Goal: Leave review/rating: Leave review/rating

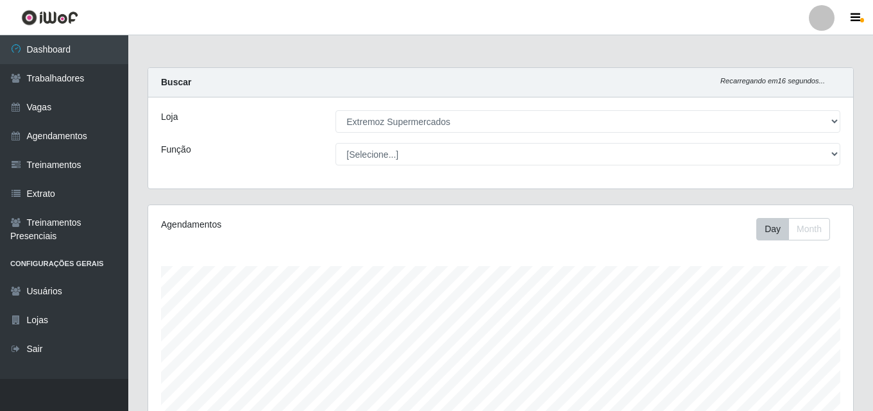
select select "519"
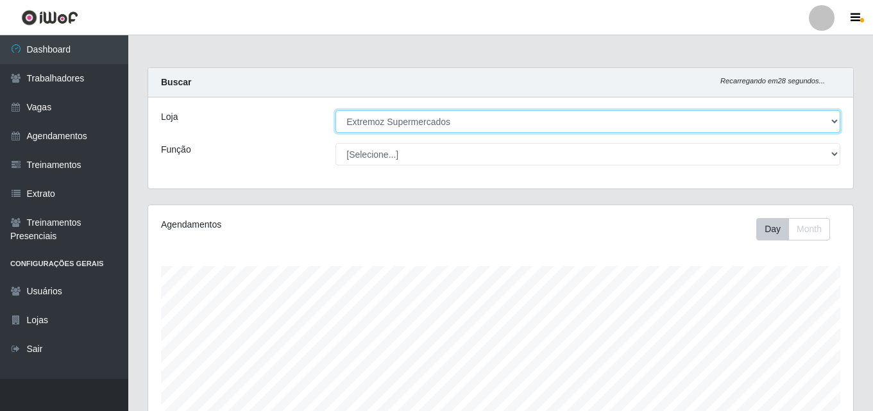
click at [391, 123] on select "[Selecione...] Extremoz Supermercados" at bounding box center [588, 121] width 505 height 22
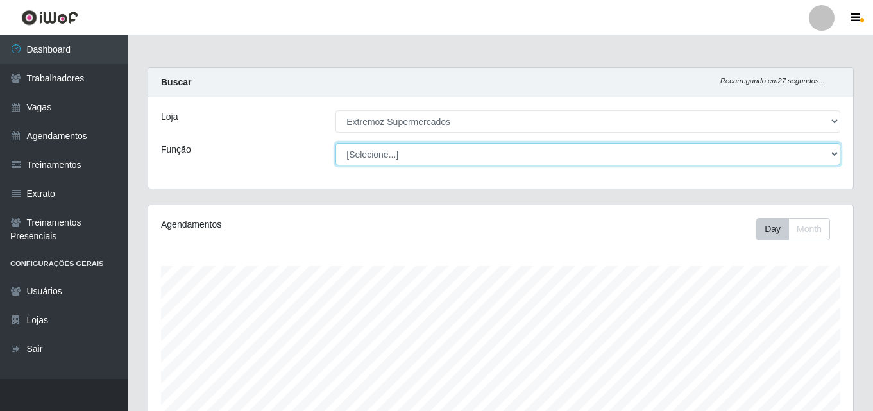
click at [413, 161] on select "[Selecione...] Embalador Embalador + Embalador ++ Operador de Caixa Operador de…" at bounding box center [588, 154] width 505 height 22
click at [336, 143] on select "[Selecione...] Embalador Embalador + Embalador ++ Operador de Caixa Operador de…" at bounding box center [588, 154] width 505 height 22
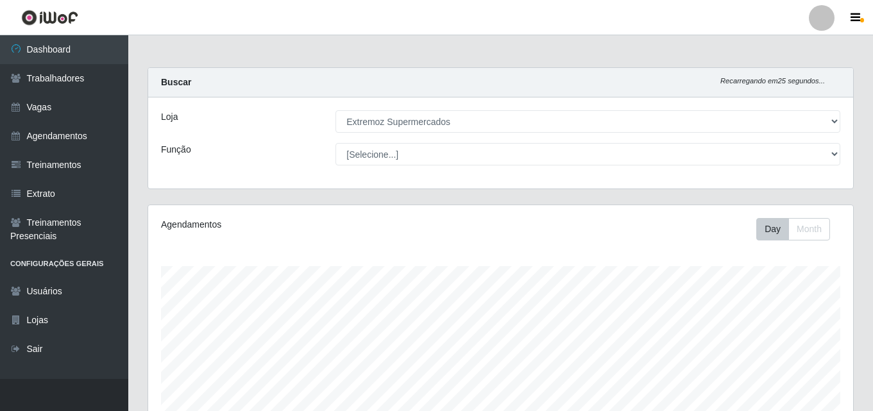
click at [302, 177] on div "Loja [Selecione...] Extremoz Supermercados Função [Selecione...] Embalador Emba…" at bounding box center [500, 143] width 705 height 91
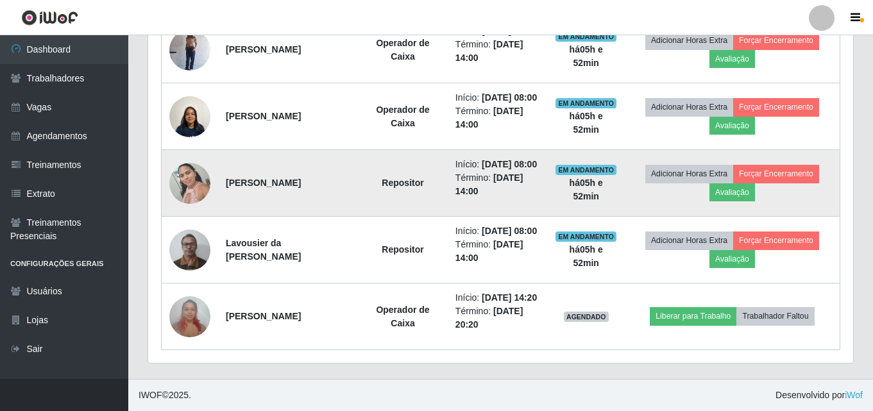
scroll to position [613, 0]
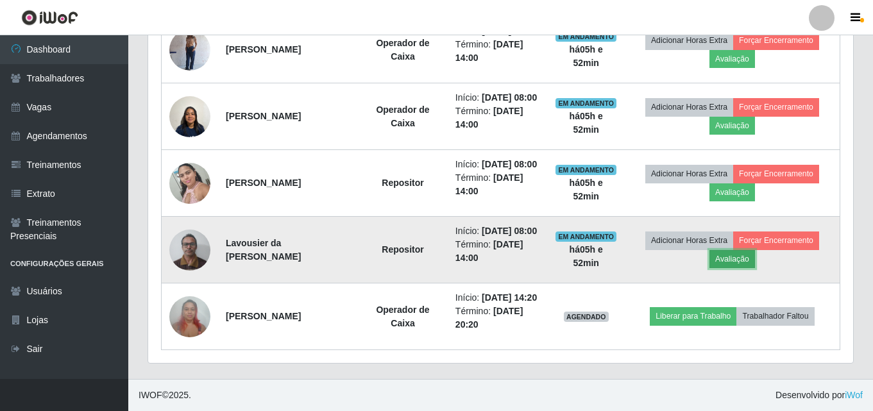
click at [739, 250] on button "Avaliação" at bounding box center [733, 259] width 46 height 18
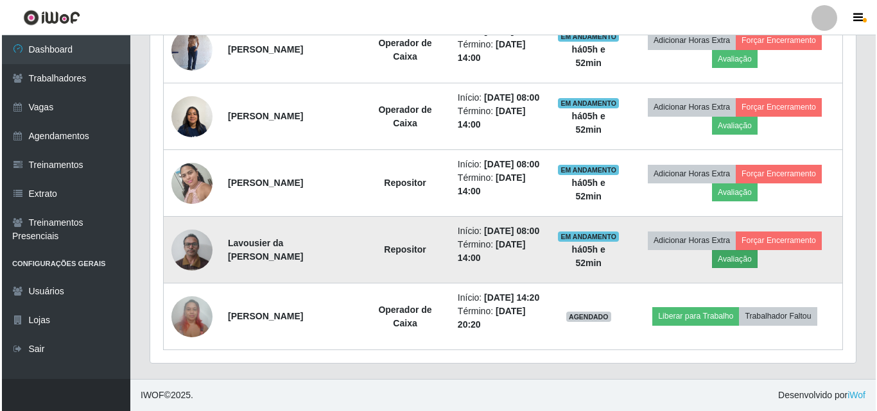
scroll to position [266, 699]
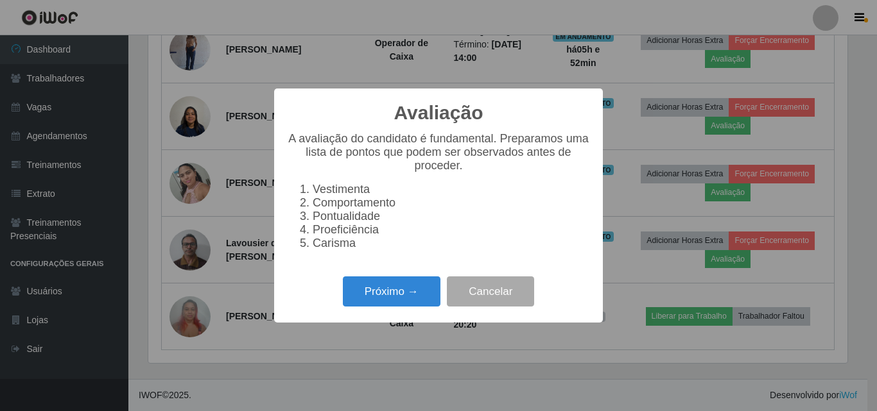
click at [328, 310] on div "Próximo → Cancelar" at bounding box center [438, 291] width 303 height 37
click at [380, 303] on button "Próximo →" at bounding box center [392, 292] width 98 height 30
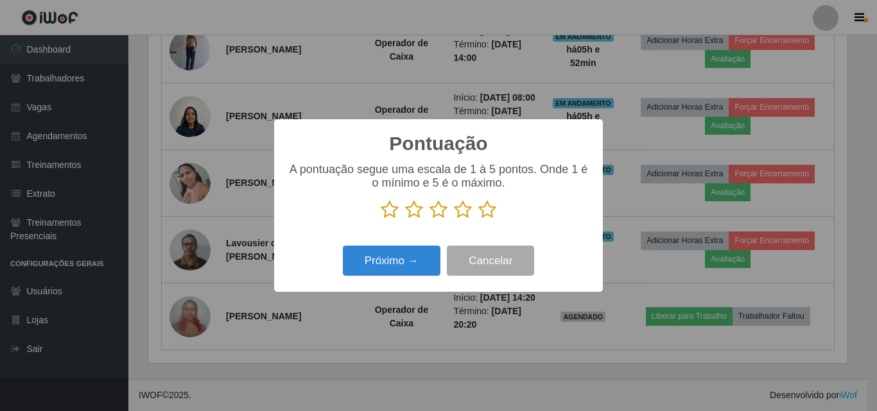
click at [464, 213] on icon at bounding box center [463, 209] width 18 height 19
click at [454, 219] on input "radio" at bounding box center [454, 219] width 0 height 0
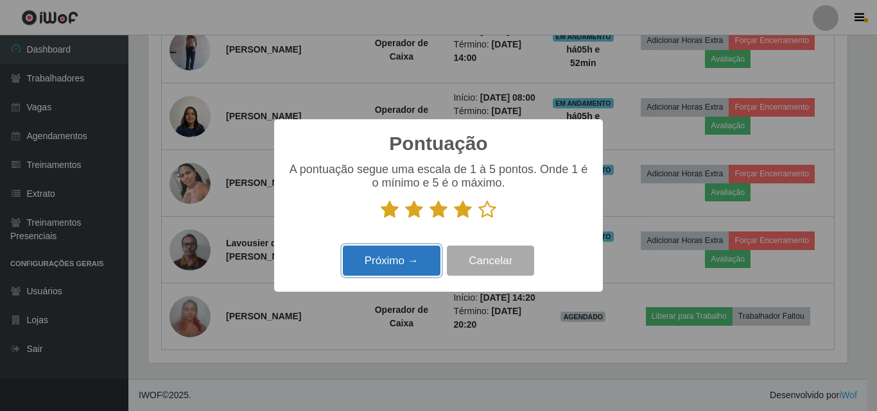
click at [381, 271] on button "Próximo →" at bounding box center [392, 261] width 98 height 30
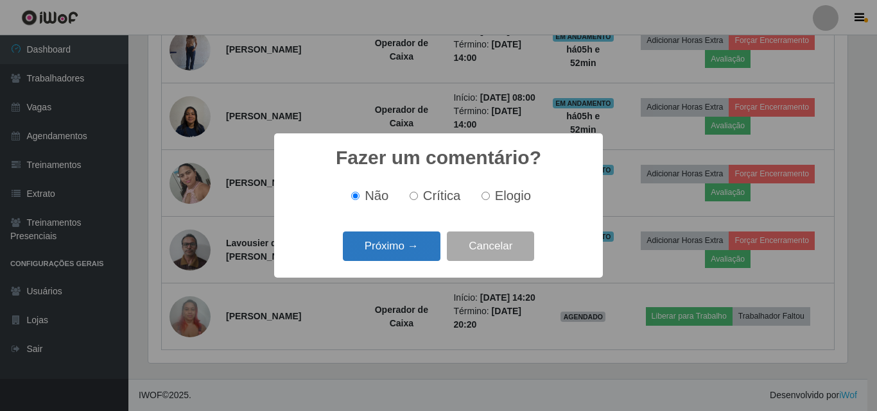
click at [386, 248] on button "Próximo →" at bounding box center [392, 247] width 98 height 30
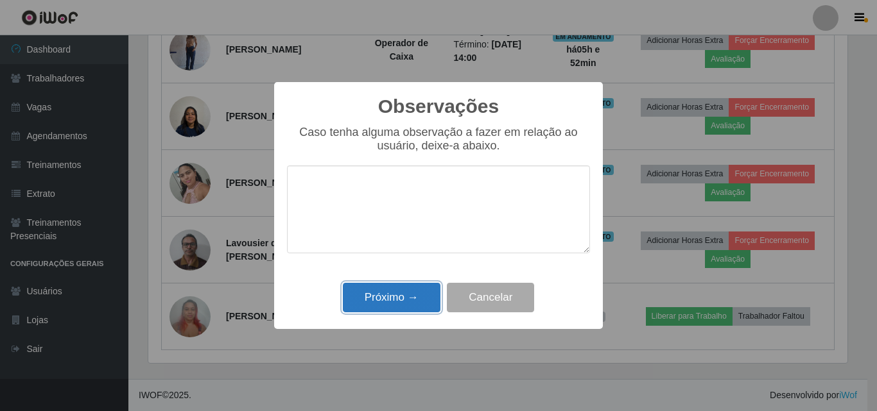
click at [406, 298] on button "Próximo →" at bounding box center [392, 298] width 98 height 30
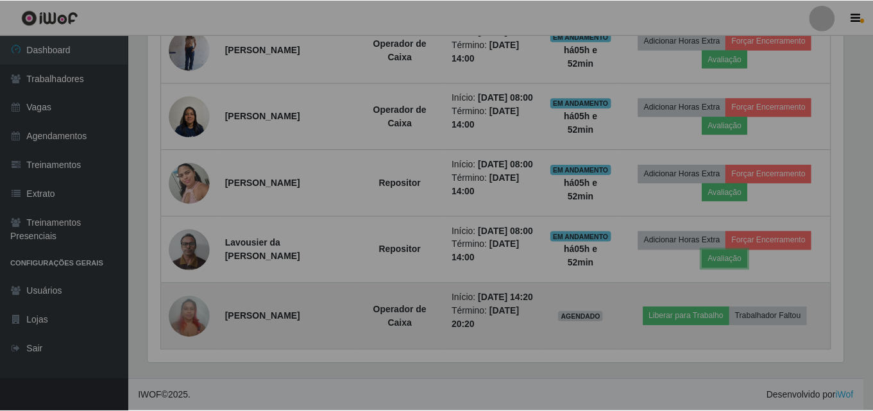
scroll to position [266, 705]
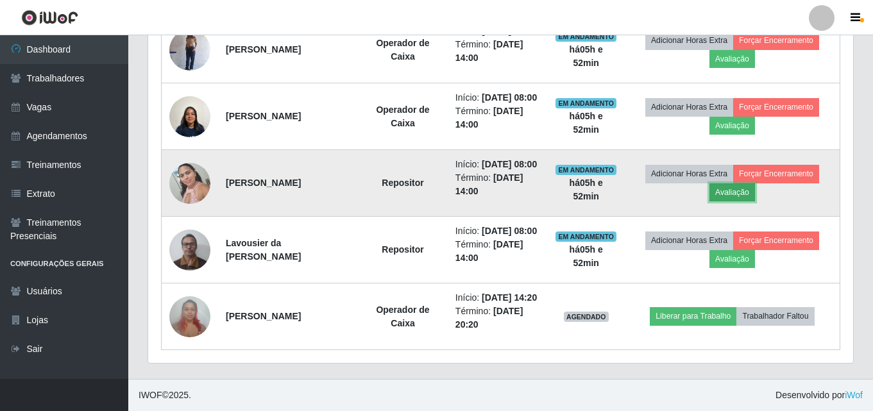
click at [730, 184] on button "Avaliação" at bounding box center [733, 193] width 46 height 18
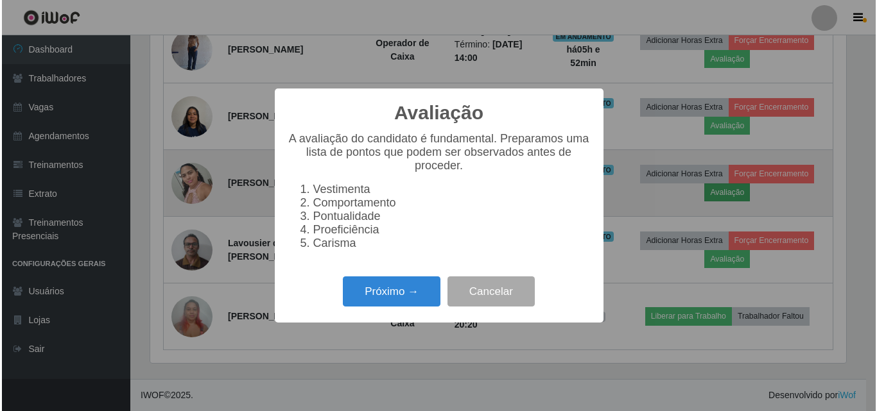
scroll to position [266, 699]
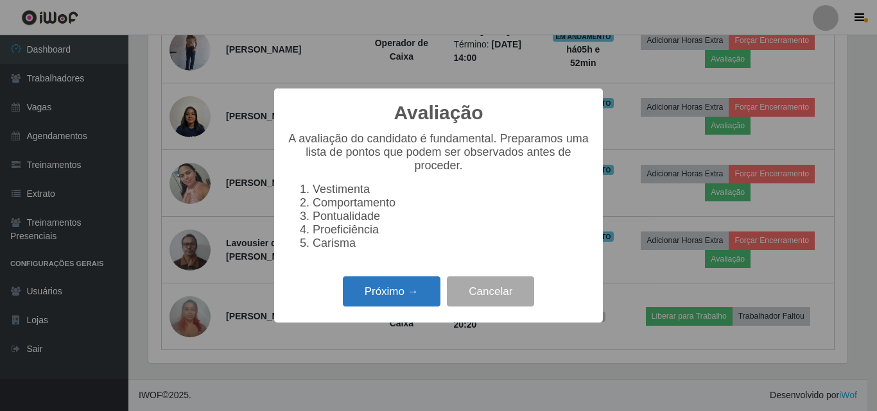
click at [378, 305] on button "Próximo →" at bounding box center [392, 292] width 98 height 30
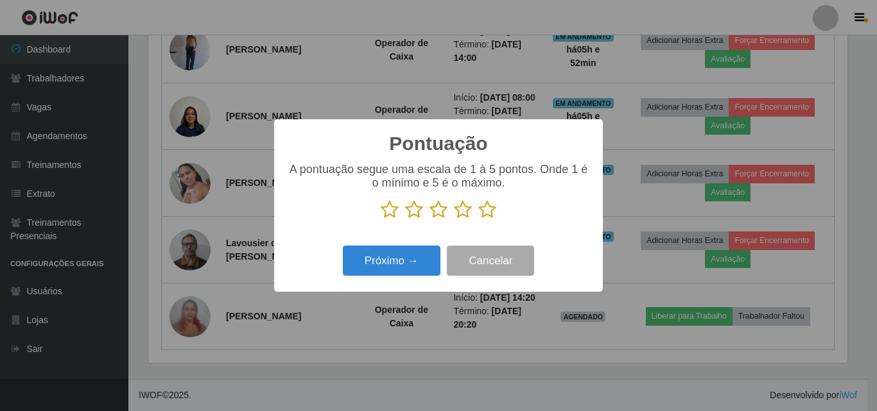
click at [438, 217] on icon at bounding box center [438, 209] width 18 height 19
click at [429, 219] on input "radio" at bounding box center [429, 219] width 0 height 0
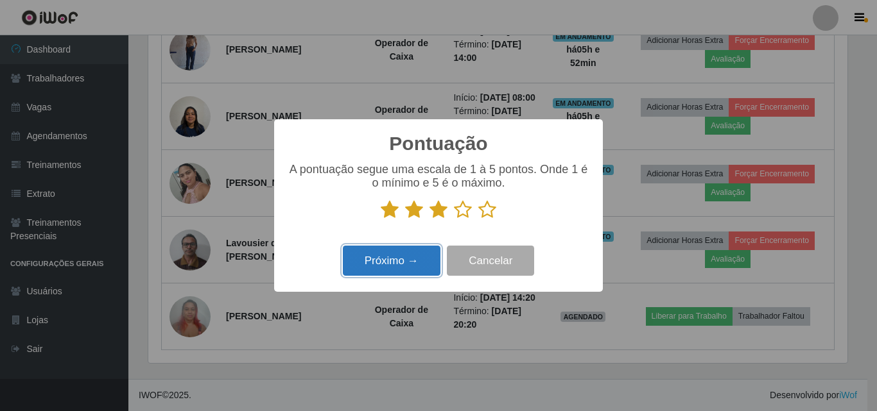
click at [391, 264] on button "Próximo →" at bounding box center [392, 261] width 98 height 30
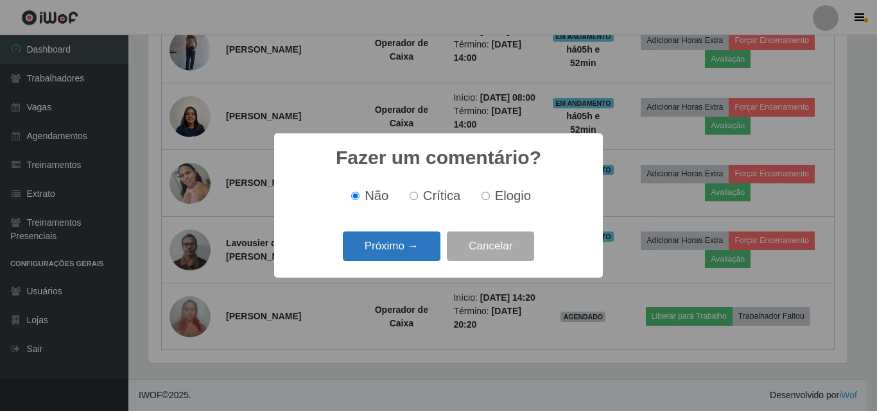
click at [379, 248] on button "Próximo →" at bounding box center [392, 247] width 98 height 30
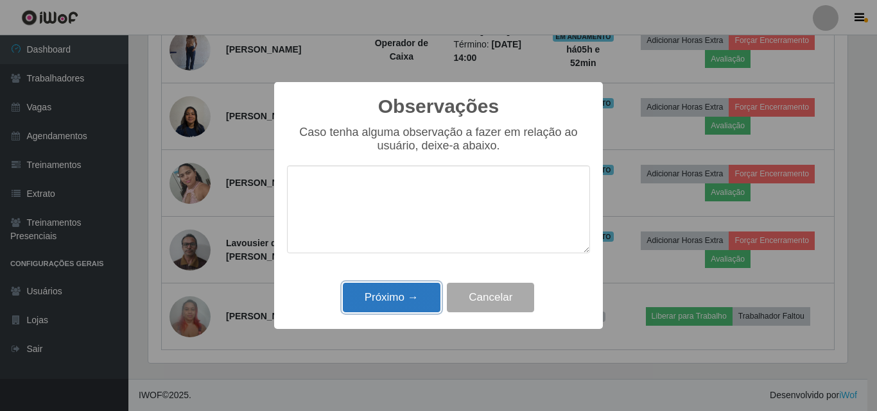
click at [378, 296] on button "Próximo →" at bounding box center [392, 298] width 98 height 30
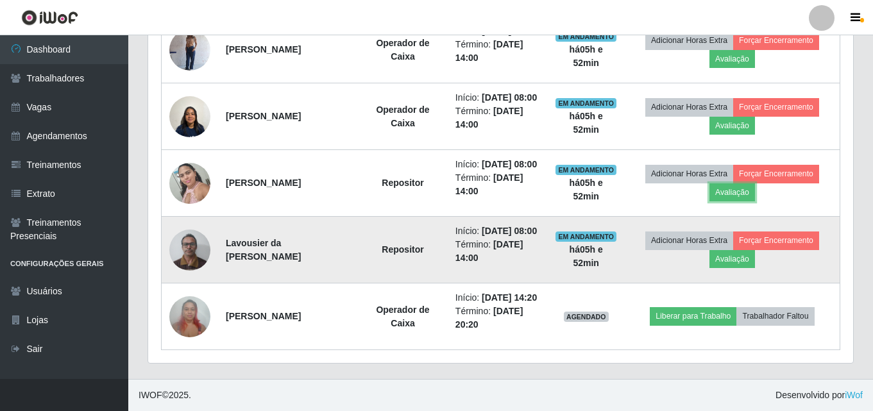
scroll to position [549, 0]
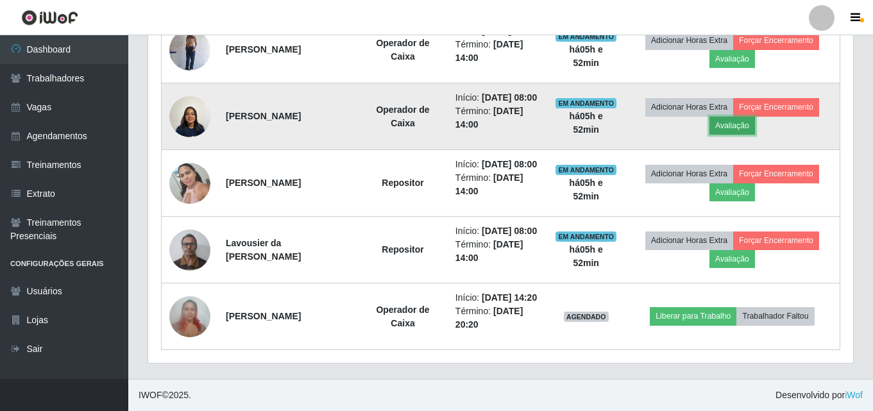
click at [740, 135] on button "Avaliação" at bounding box center [733, 126] width 46 height 18
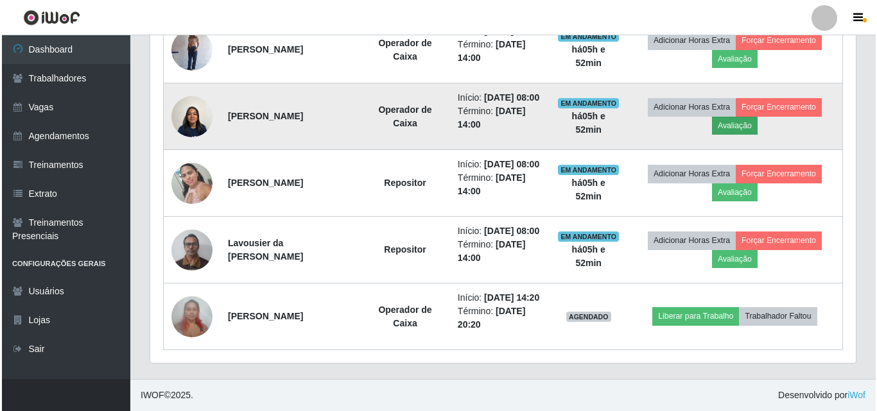
scroll to position [266, 699]
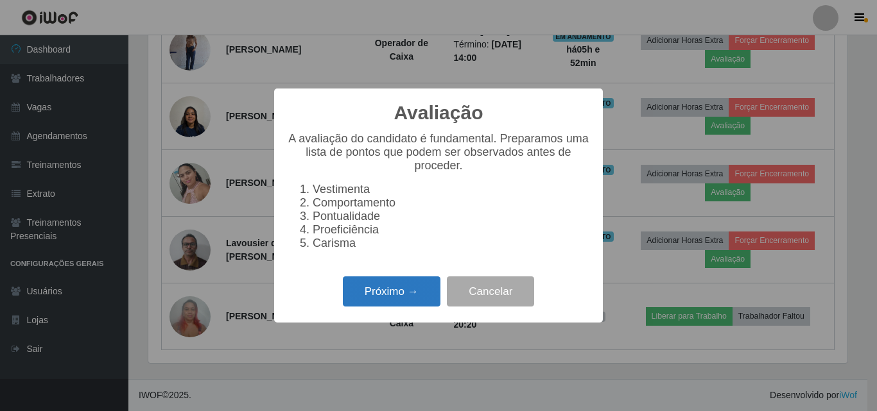
click at [401, 295] on button "Próximo →" at bounding box center [392, 292] width 98 height 30
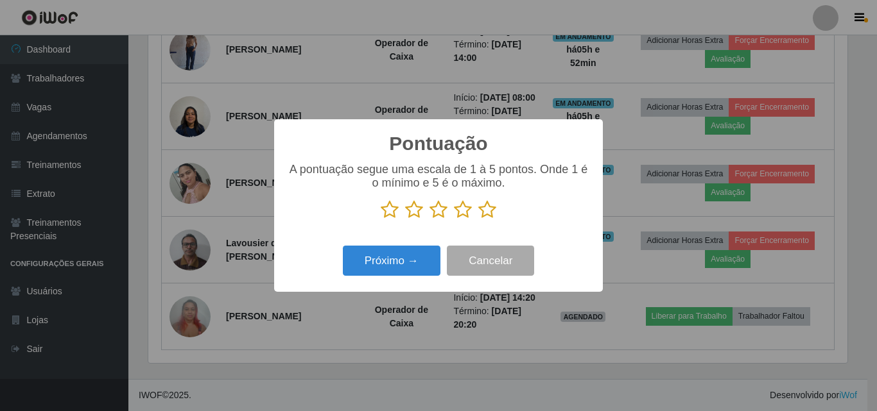
scroll to position [641415, 640982]
click at [463, 210] on icon at bounding box center [463, 209] width 18 height 19
click at [454, 219] on input "radio" at bounding box center [454, 219] width 0 height 0
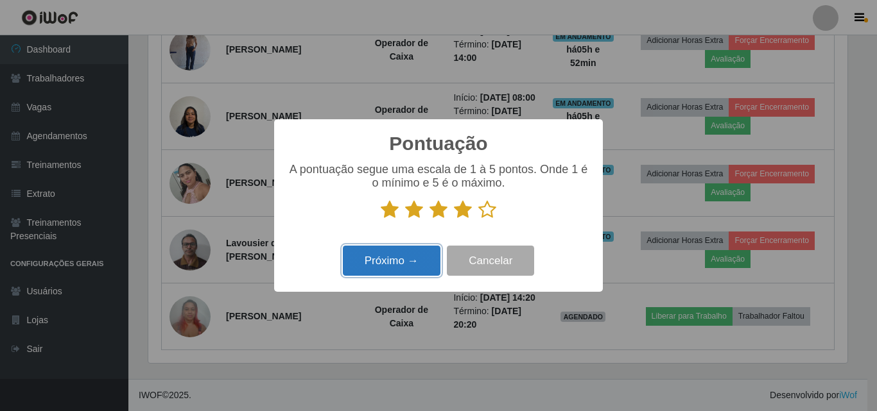
click at [401, 269] on button "Próximo →" at bounding box center [392, 261] width 98 height 30
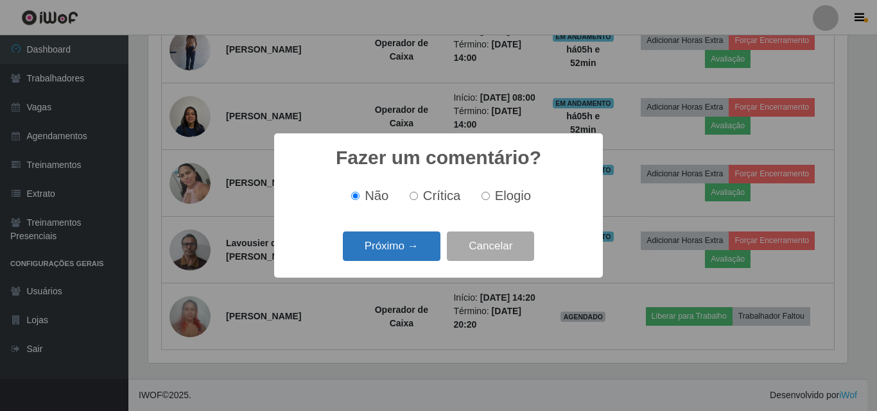
click at [390, 245] on button "Próximo →" at bounding box center [392, 247] width 98 height 30
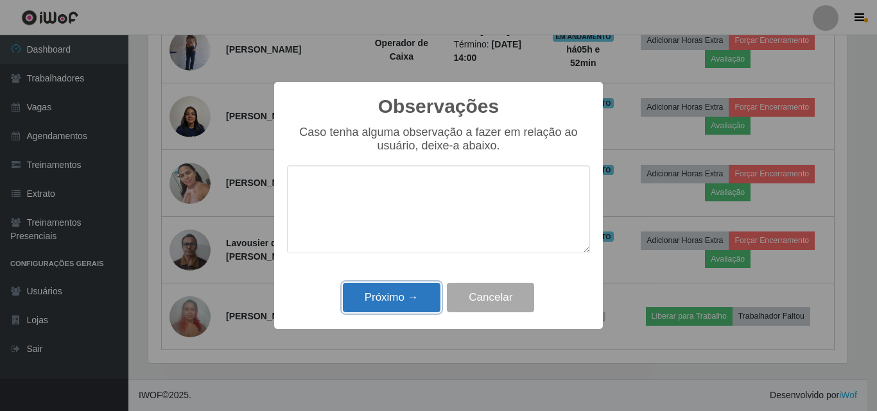
click at [383, 293] on button "Próximo →" at bounding box center [392, 298] width 98 height 30
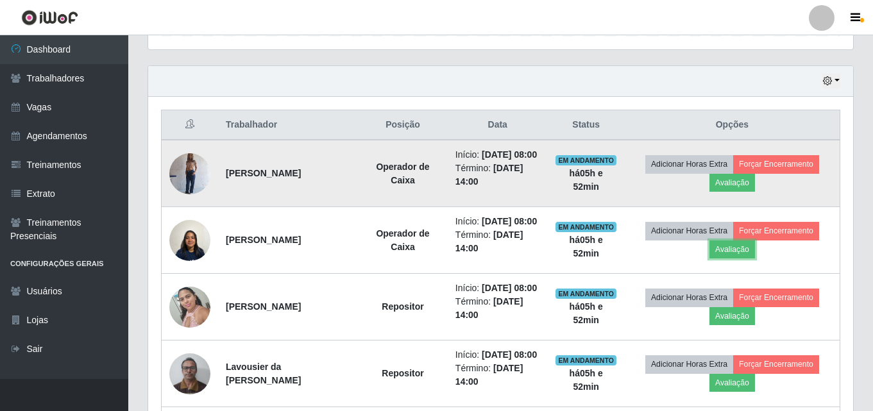
scroll to position [421, 0]
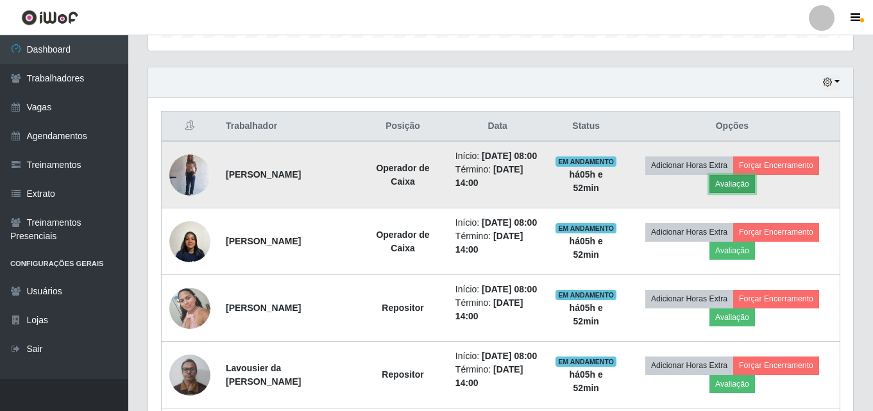
click at [719, 190] on button "Avaliação" at bounding box center [733, 184] width 46 height 18
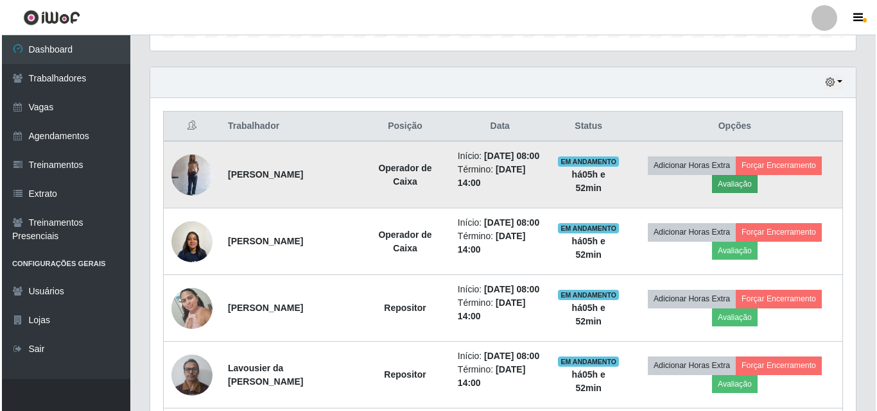
scroll to position [266, 699]
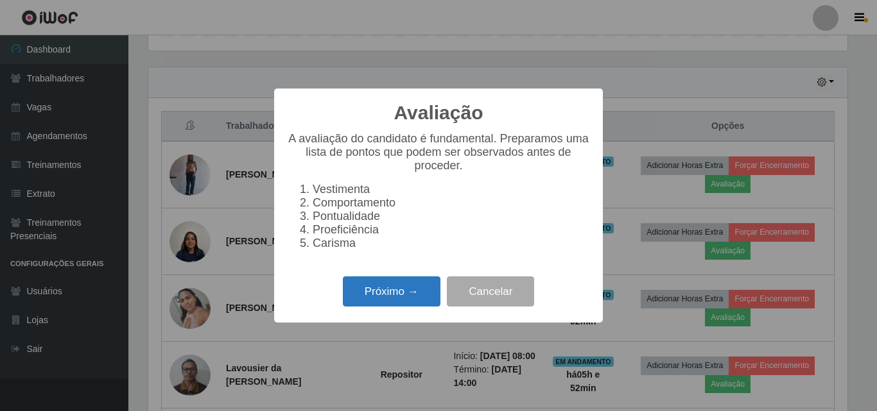
click at [372, 307] on button "Próximo →" at bounding box center [392, 292] width 98 height 30
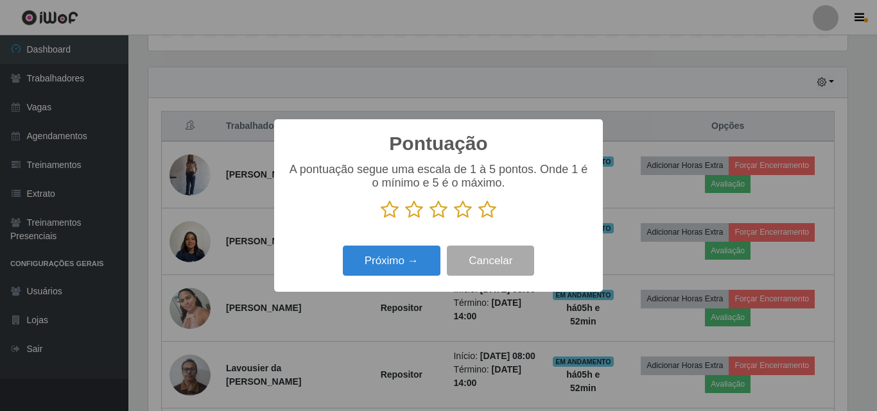
scroll to position [641415, 640982]
click at [461, 215] on icon at bounding box center [463, 209] width 18 height 19
click at [454, 219] on input "radio" at bounding box center [454, 219] width 0 height 0
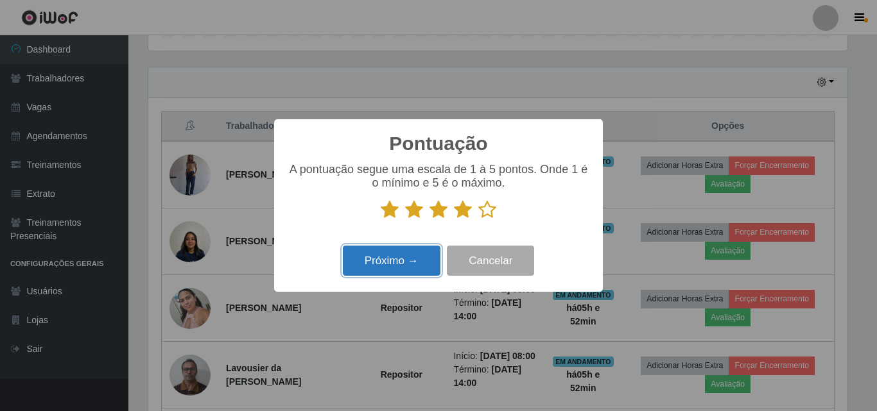
click at [377, 268] on button "Próximo →" at bounding box center [392, 261] width 98 height 30
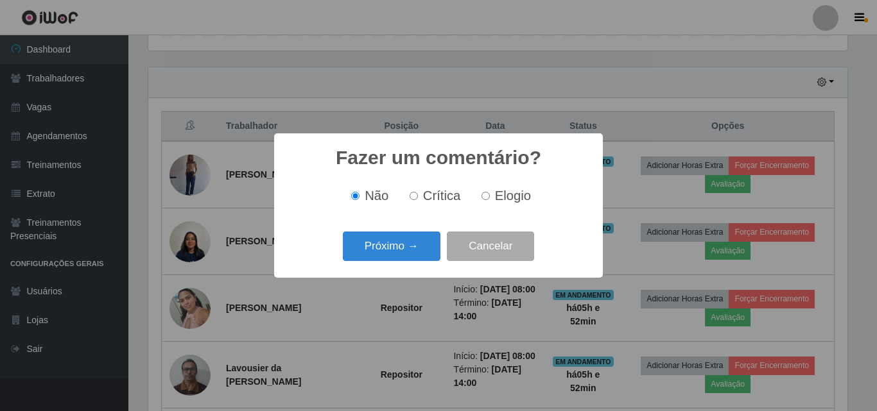
click at [374, 263] on div "Próximo → Cancelar" at bounding box center [438, 246] width 303 height 37
click at [374, 255] on button "Próximo →" at bounding box center [392, 247] width 98 height 30
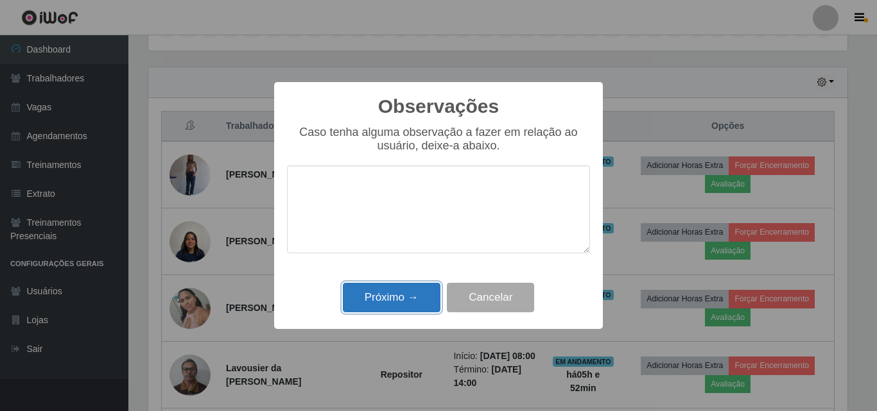
click at [372, 297] on button "Próximo →" at bounding box center [392, 298] width 98 height 30
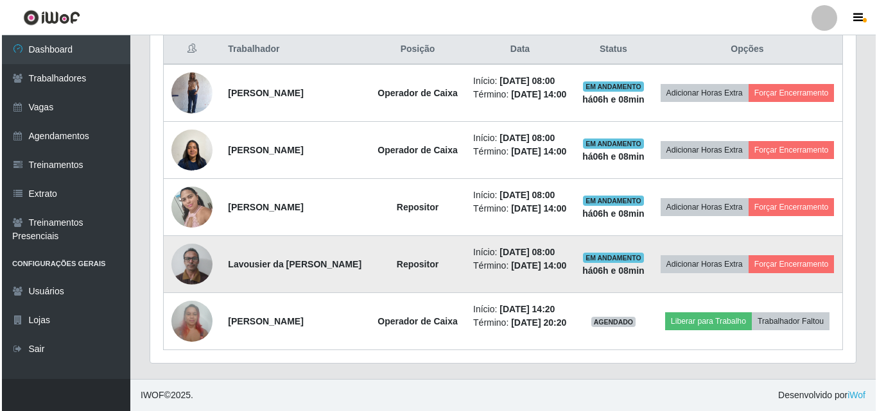
scroll to position [482, 0]
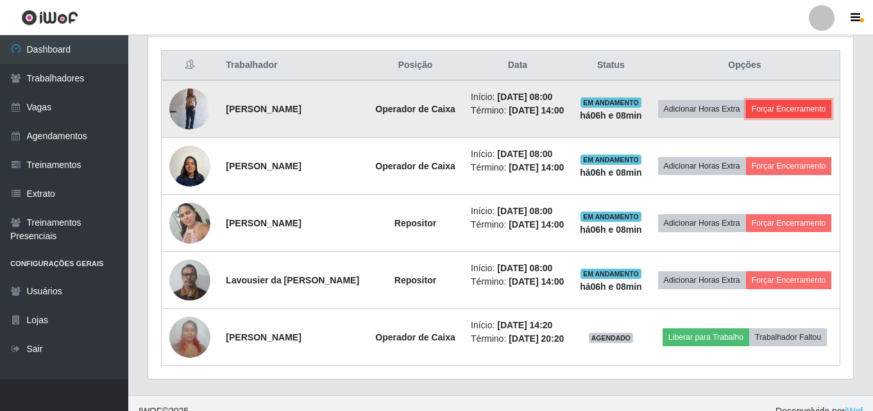
click at [751, 118] on button "Forçar Encerramento" at bounding box center [789, 109] width 86 height 18
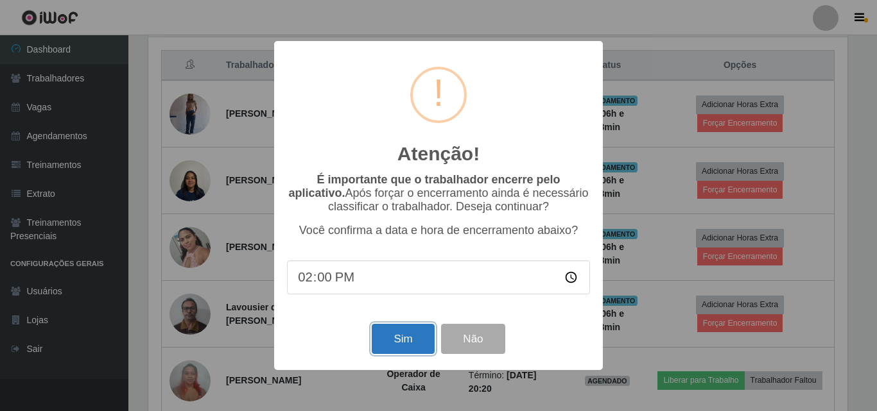
click at [387, 341] on button "Sim" at bounding box center [403, 339] width 62 height 30
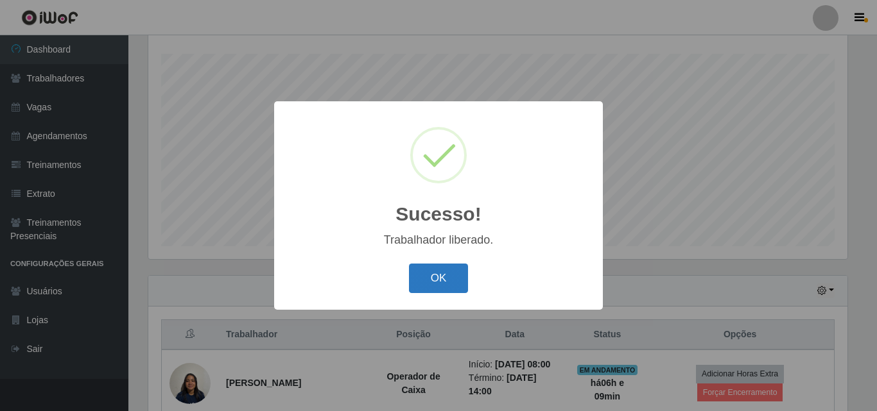
click at [434, 286] on button "OK" at bounding box center [439, 279] width 60 height 30
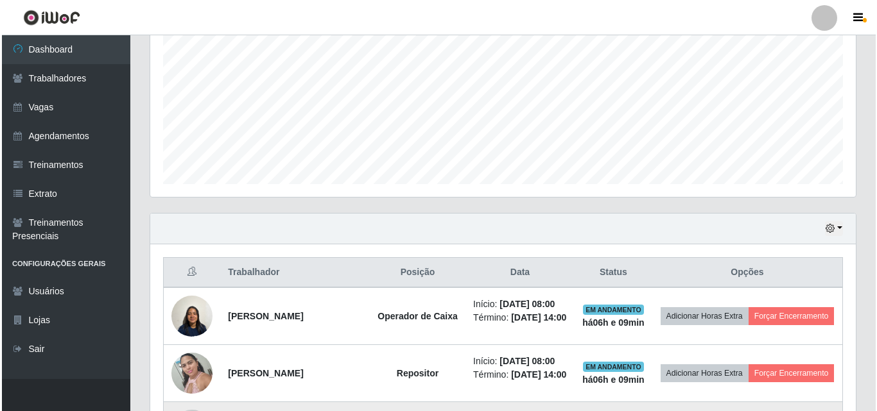
scroll to position [405, 0]
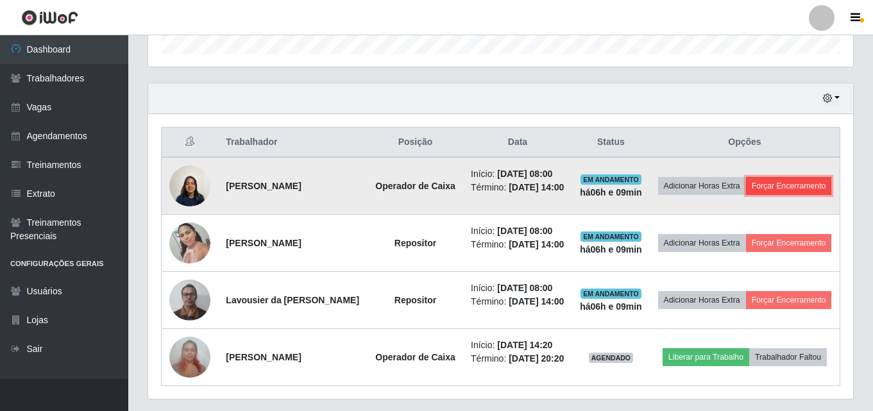
click at [746, 195] on button "Forçar Encerramento" at bounding box center [789, 186] width 86 height 18
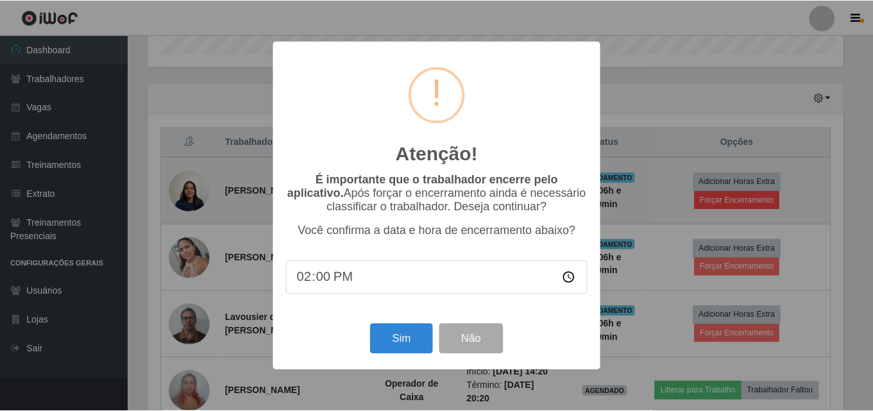
scroll to position [266, 699]
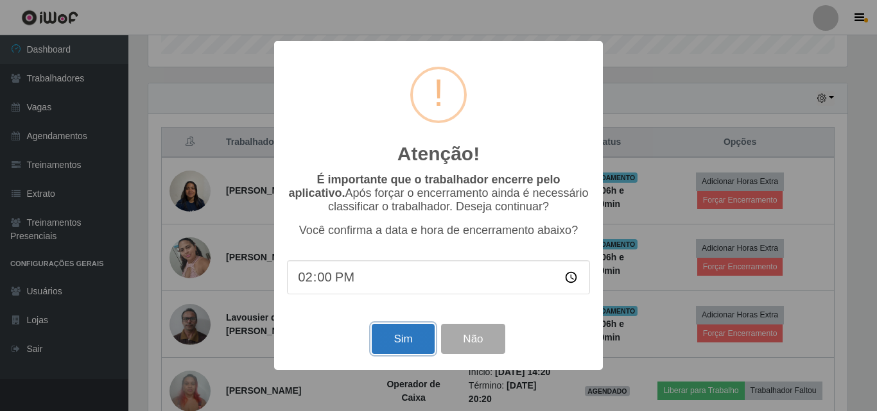
click at [395, 345] on button "Sim" at bounding box center [403, 339] width 62 height 30
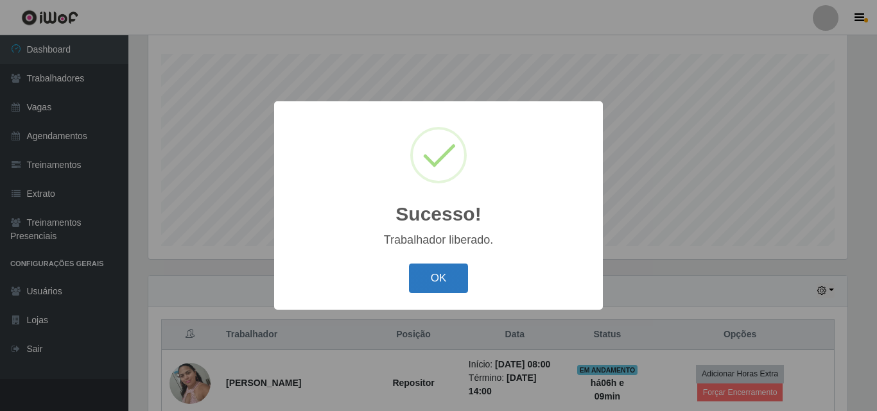
click at [428, 293] on button "OK" at bounding box center [439, 279] width 60 height 30
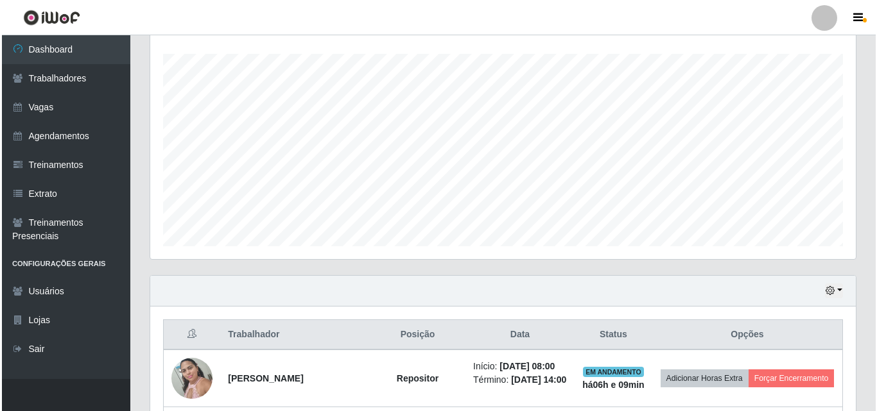
scroll to position [413, 0]
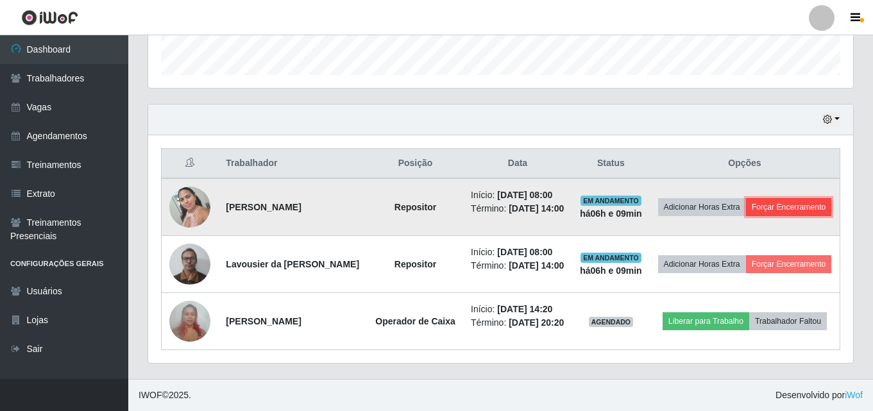
click at [746, 198] on button "Forçar Encerramento" at bounding box center [789, 207] width 86 height 18
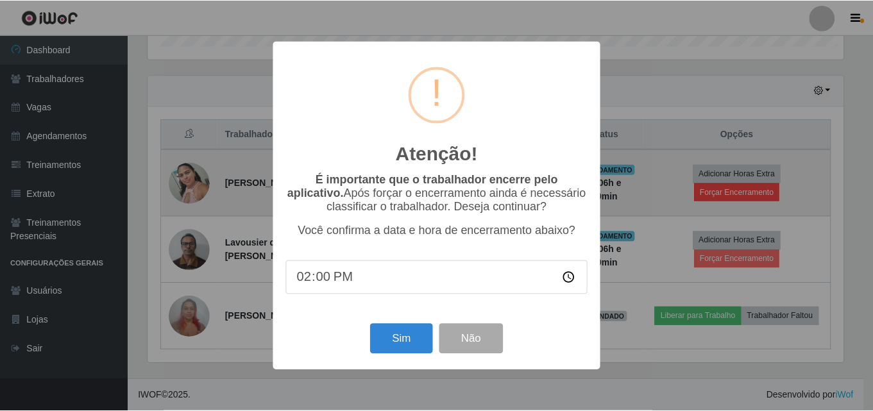
scroll to position [266, 699]
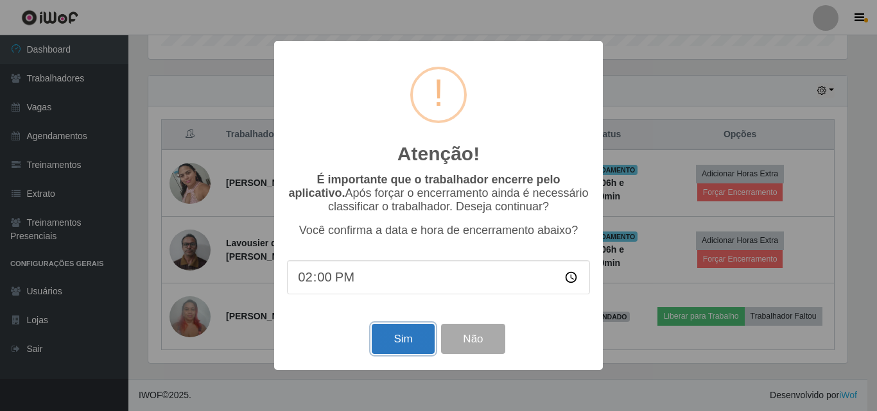
click at [399, 349] on button "Sim" at bounding box center [403, 339] width 62 height 30
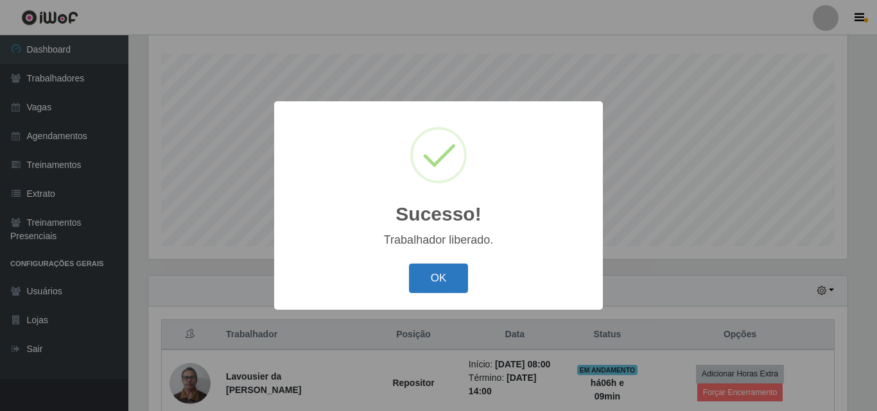
click at [433, 278] on button "OK" at bounding box center [439, 279] width 60 height 30
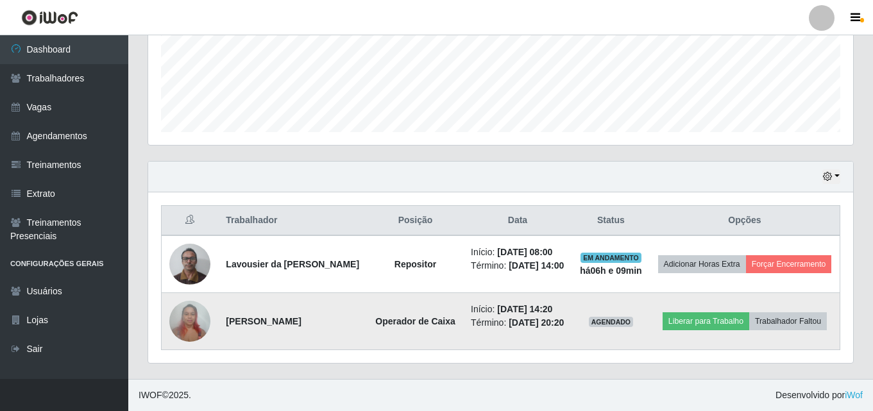
scroll to position [0, 0]
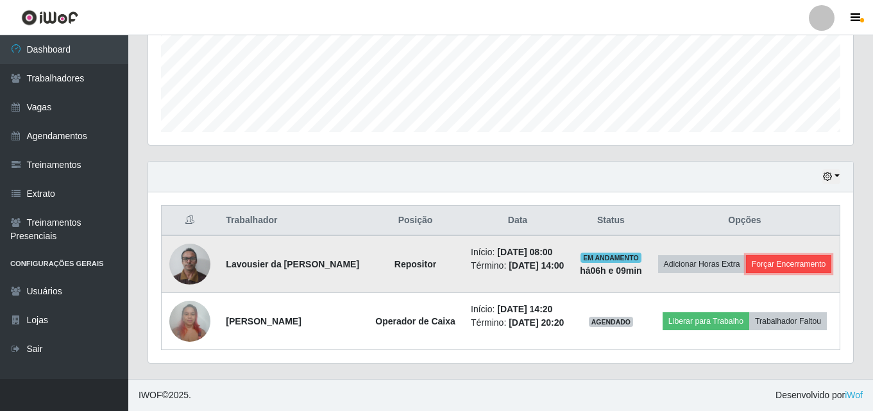
click at [746, 267] on button "Forçar Encerramento" at bounding box center [789, 264] width 86 height 18
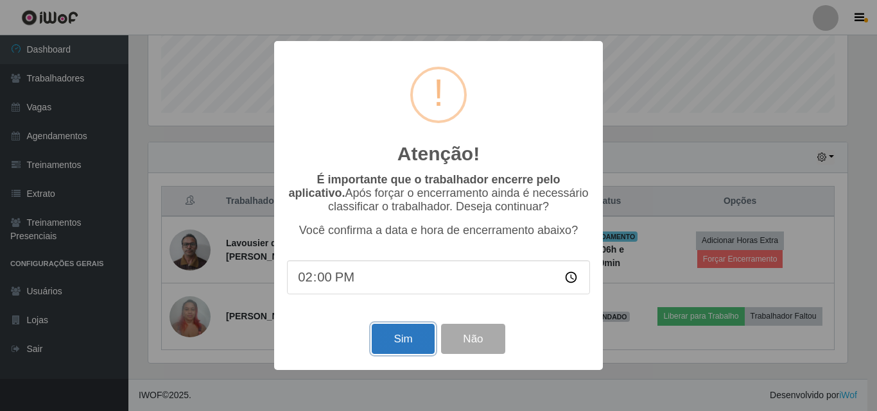
click at [398, 354] on button "Sim" at bounding box center [403, 339] width 62 height 30
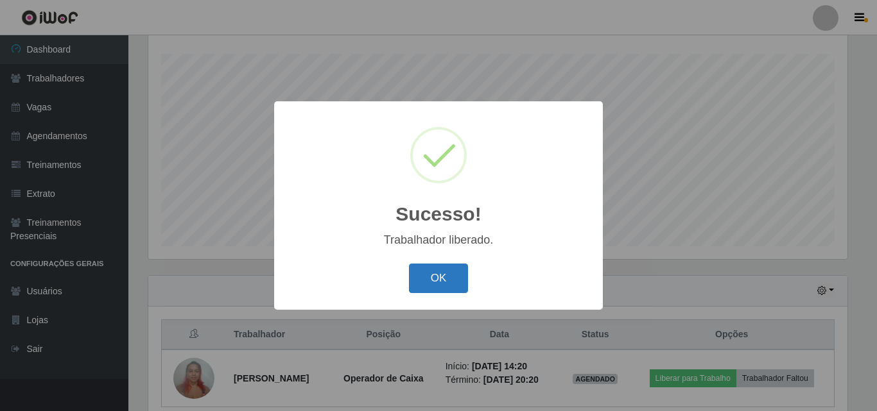
click at [446, 284] on button "OK" at bounding box center [439, 279] width 60 height 30
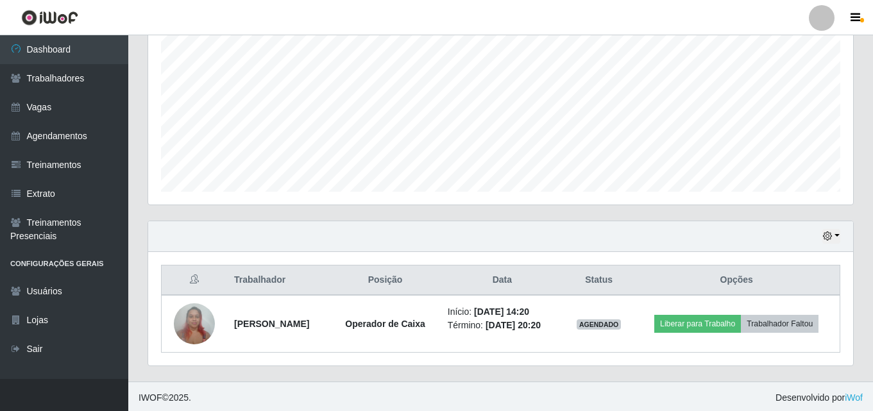
scroll to position [270, 0]
